Goal: Information Seeking & Learning: Learn about a topic

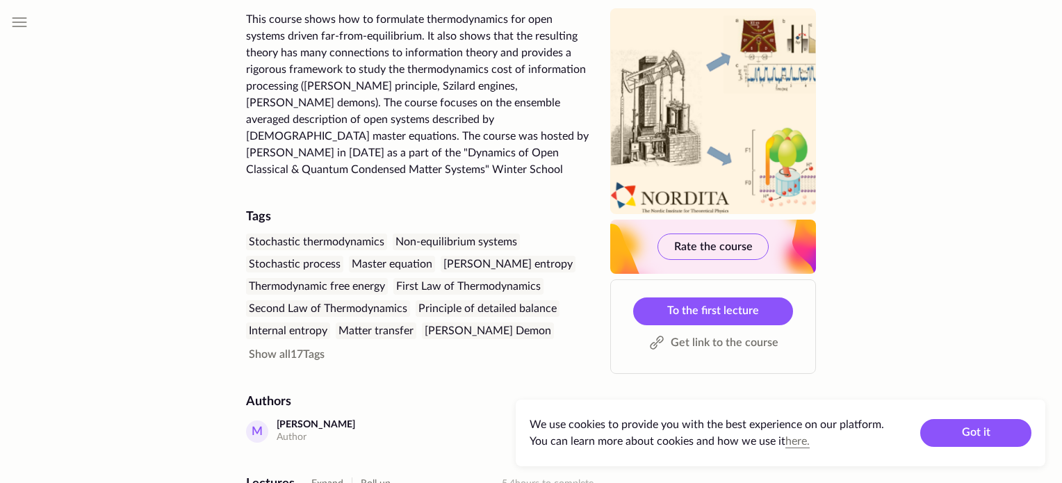
scroll to position [203, 0]
click at [967, 429] on button "Got it" at bounding box center [975, 433] width 111 height 28
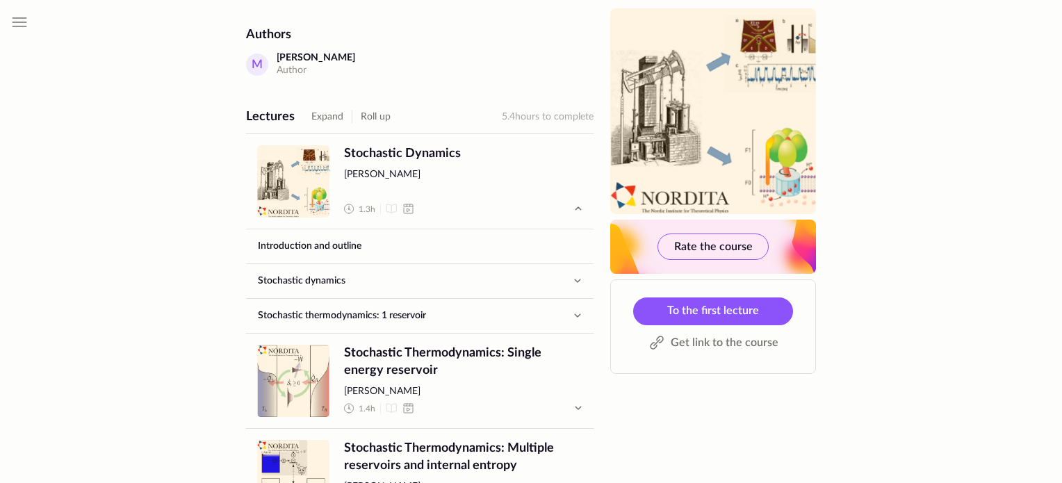
scroll to position [574, 0]
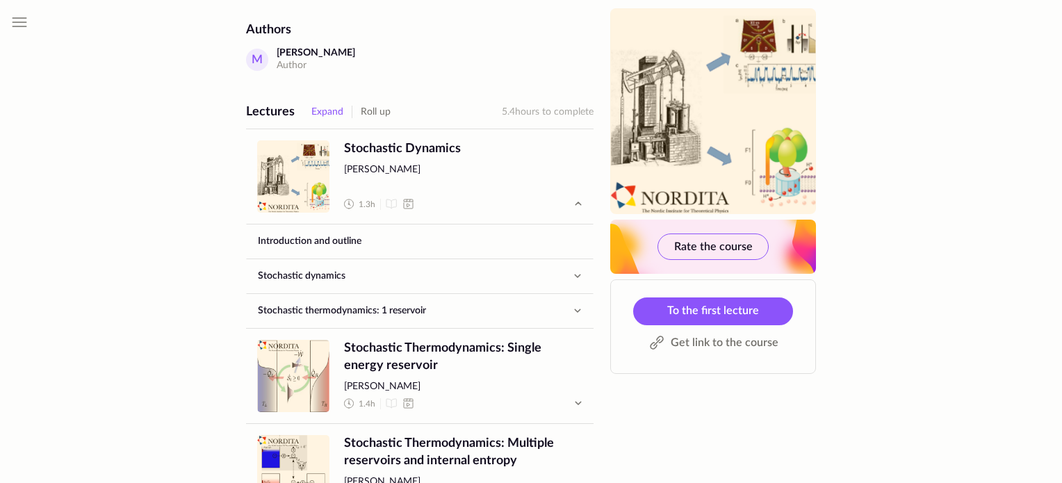
click at [331, 104] on button "Expand" at bounding box center [327, 112] width 32 height 17
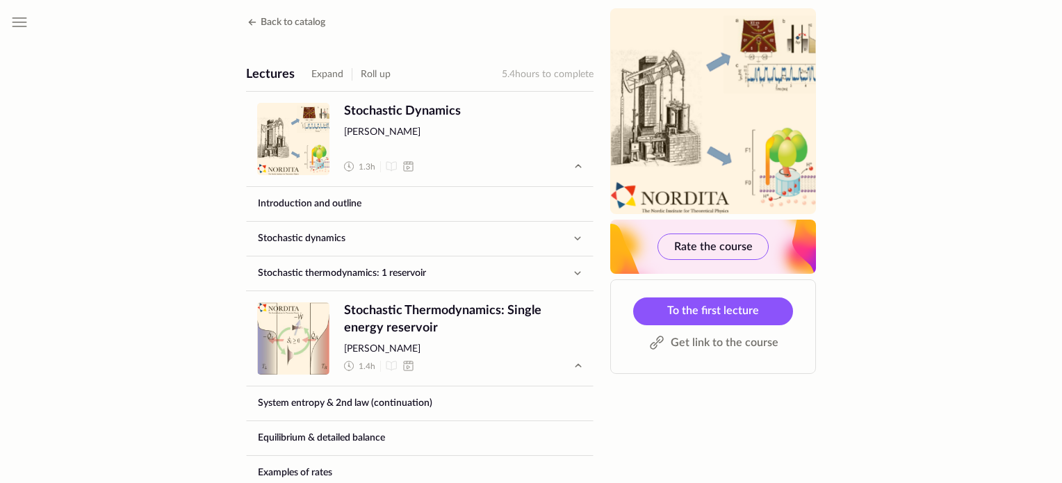
scroll to position [611, 0]
click at [317, 67] on button "Expand" at bounding box center [327, 75] width 32 height 17
click at [368, 67] on button "Roll up" at bounding box center [376, 75] width 30 height 17
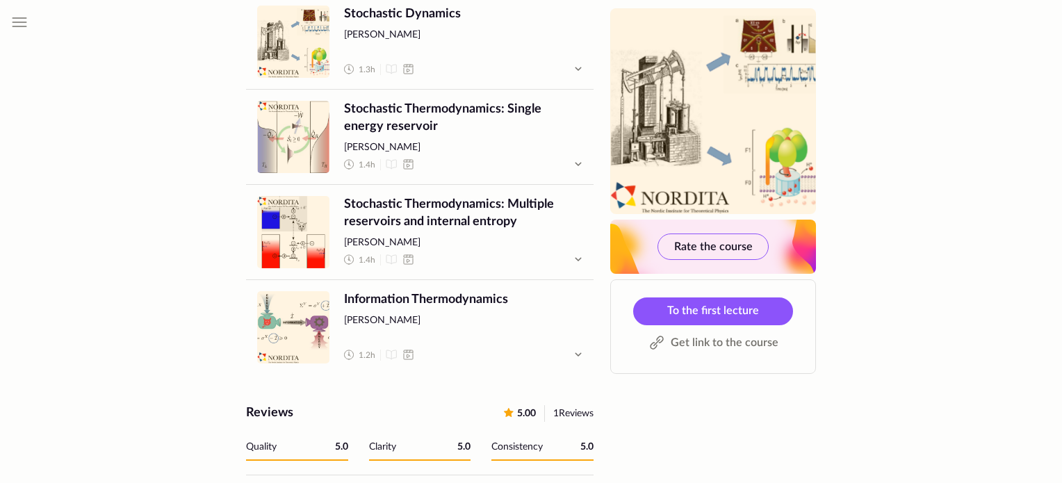
scroll to position [717, 0]
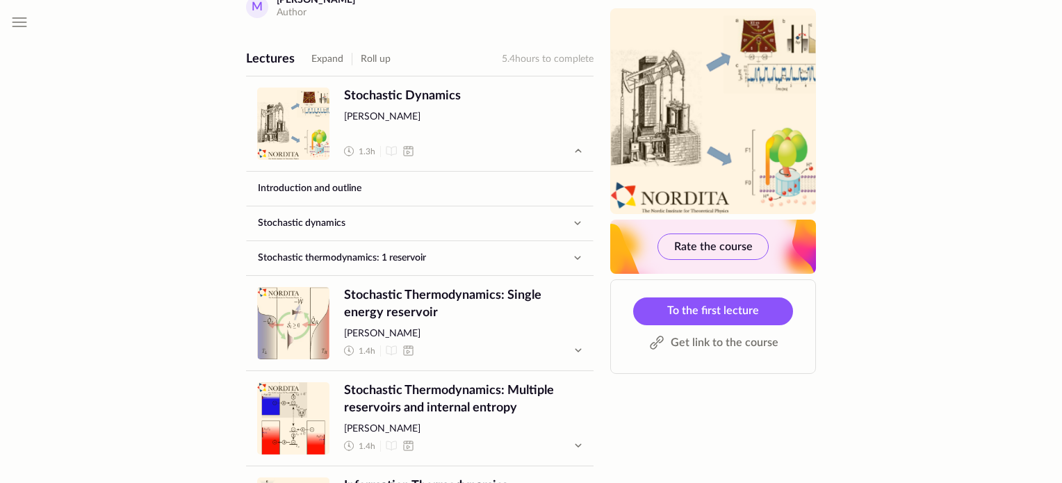
scroll to position [628, 0]
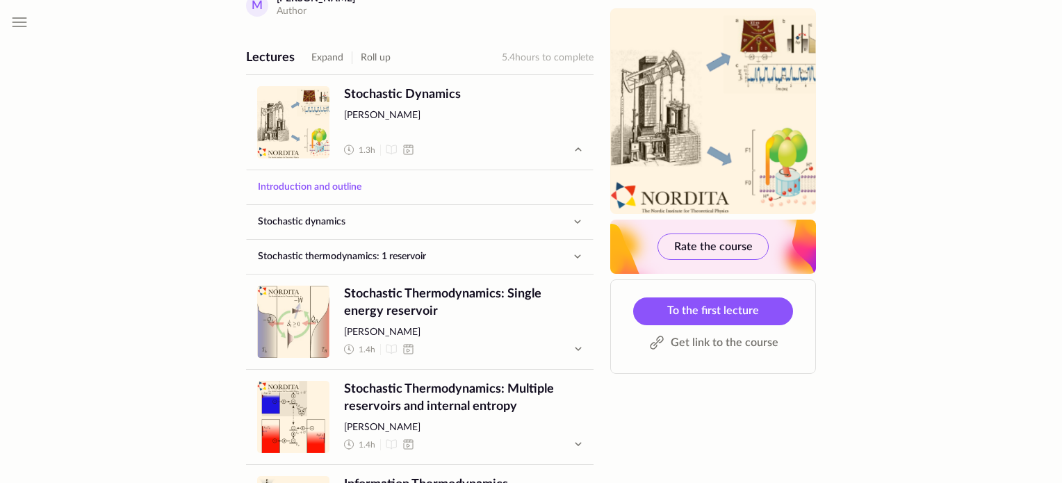
click at [314, 174] on link "Introduction and outline" at bounding box center [420, 186] width 346 height 33
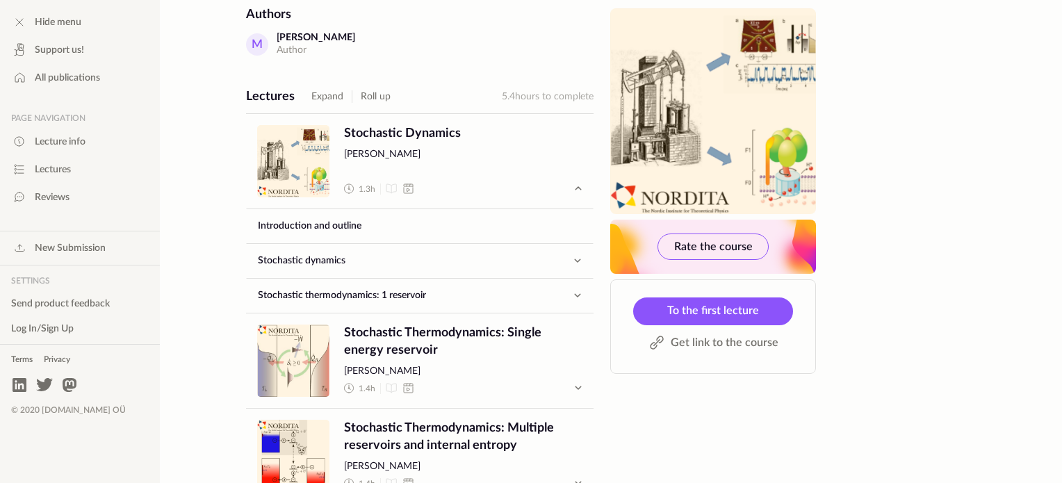
scroll to position [589, 0]
click at [542, 244] on link "Stochastic dynamics" at bounding box center [407, 260] width 320 height 33
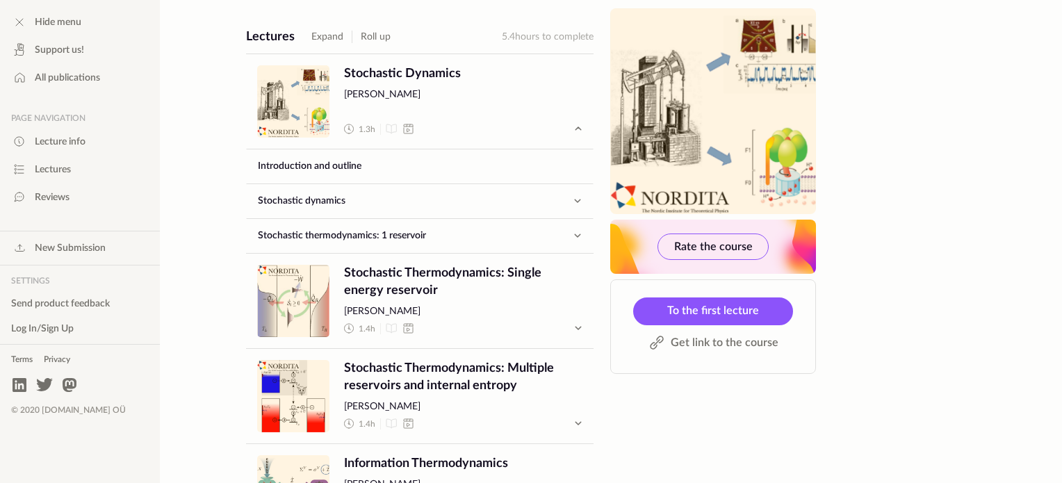
scroll to position [650, 0]
click at [389, 224] on link "Stochastic thermodynamics: 1 reservoir" at bounding box center [407, 234] width 320 height 33
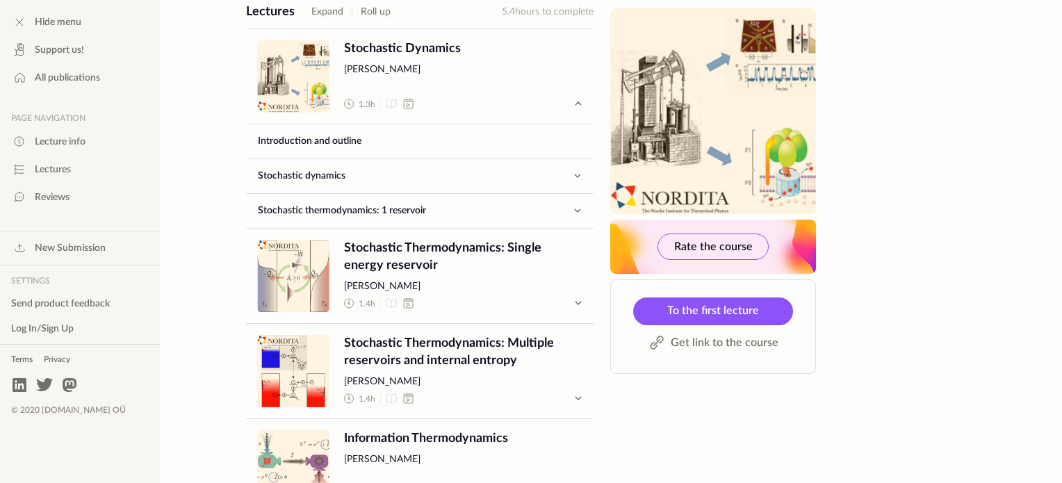
scroll to position [675, 0]
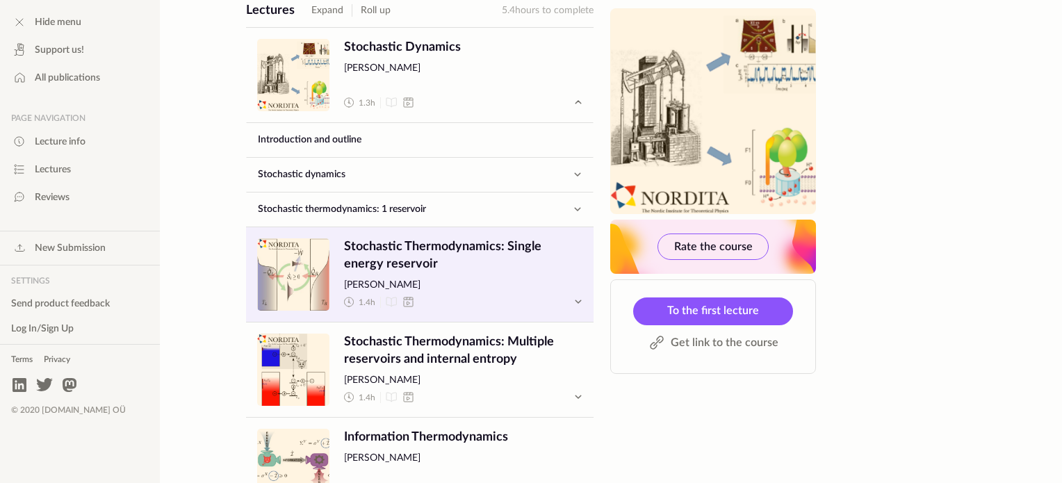
click at [481, 294] on span "1.4 h" at bounding box center [463, 302] width 238 height 17
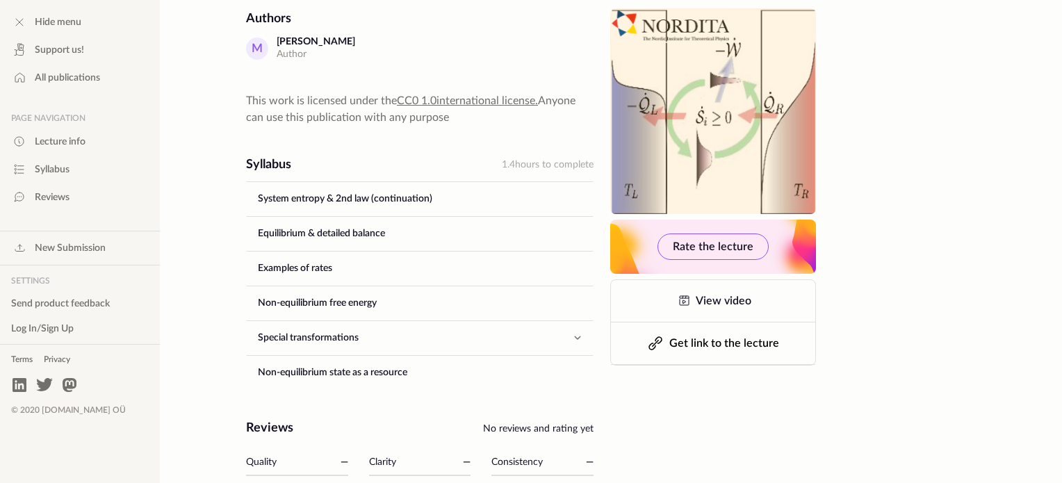
scroll to position [448, 0]
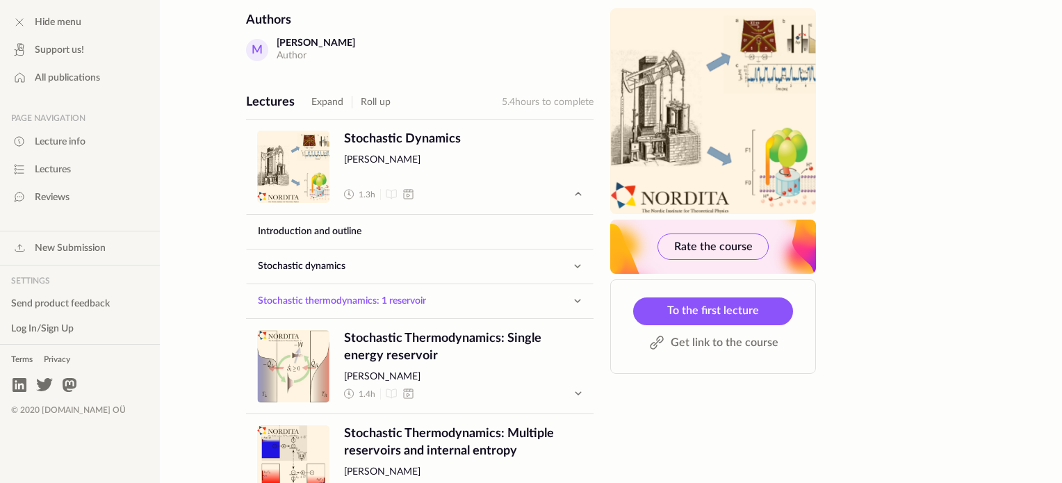
scroll to position [589, 0]
